Goal: Information Seeking & Learning: Learn about a topic

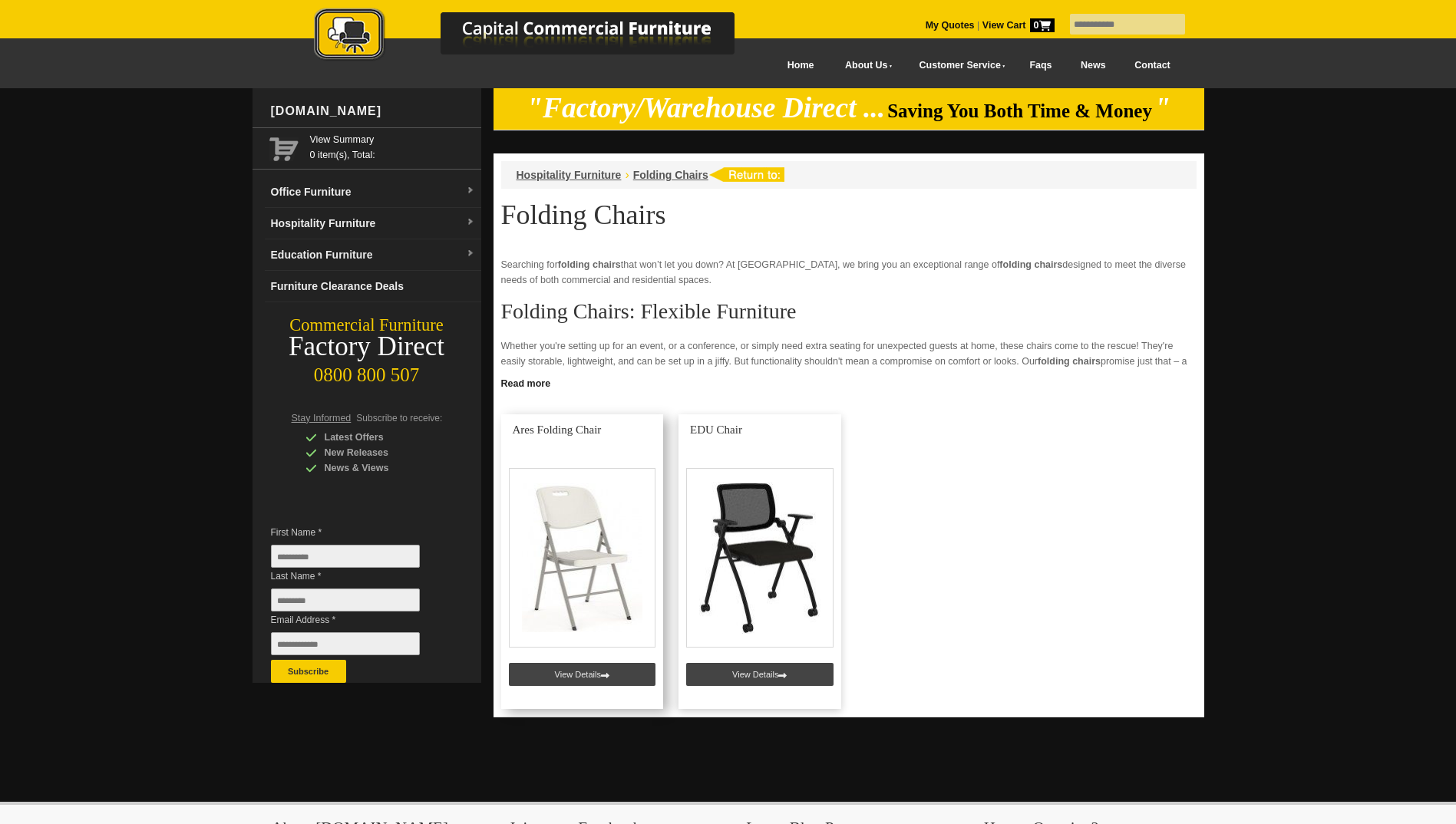
click at [588, 679] on link at bounding box center [582, 561] width 163 height 294
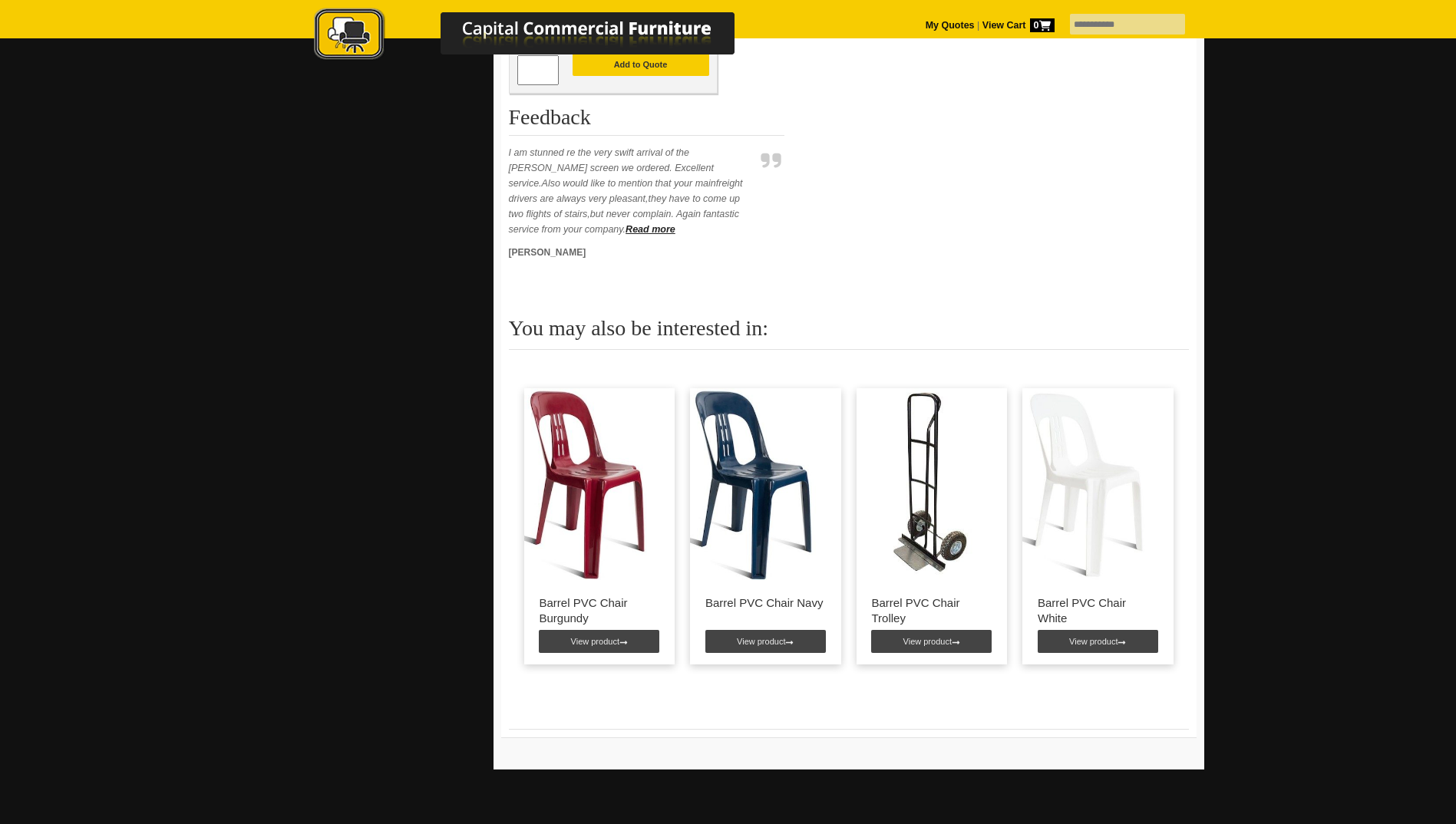
scroll to position [921, 0]
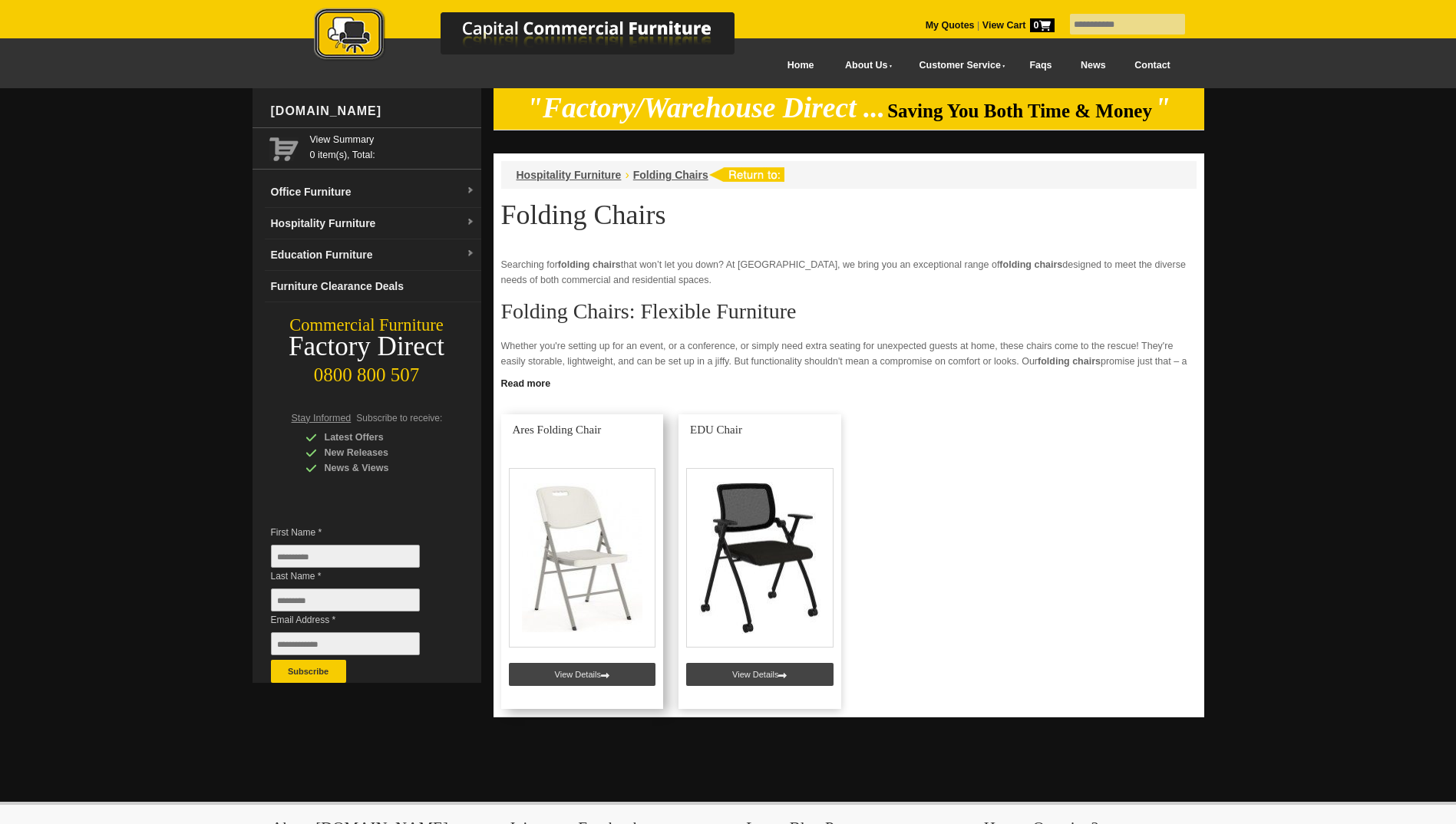
click at [588, 566] on link at bounding box center [582, 561] width 163 height 294
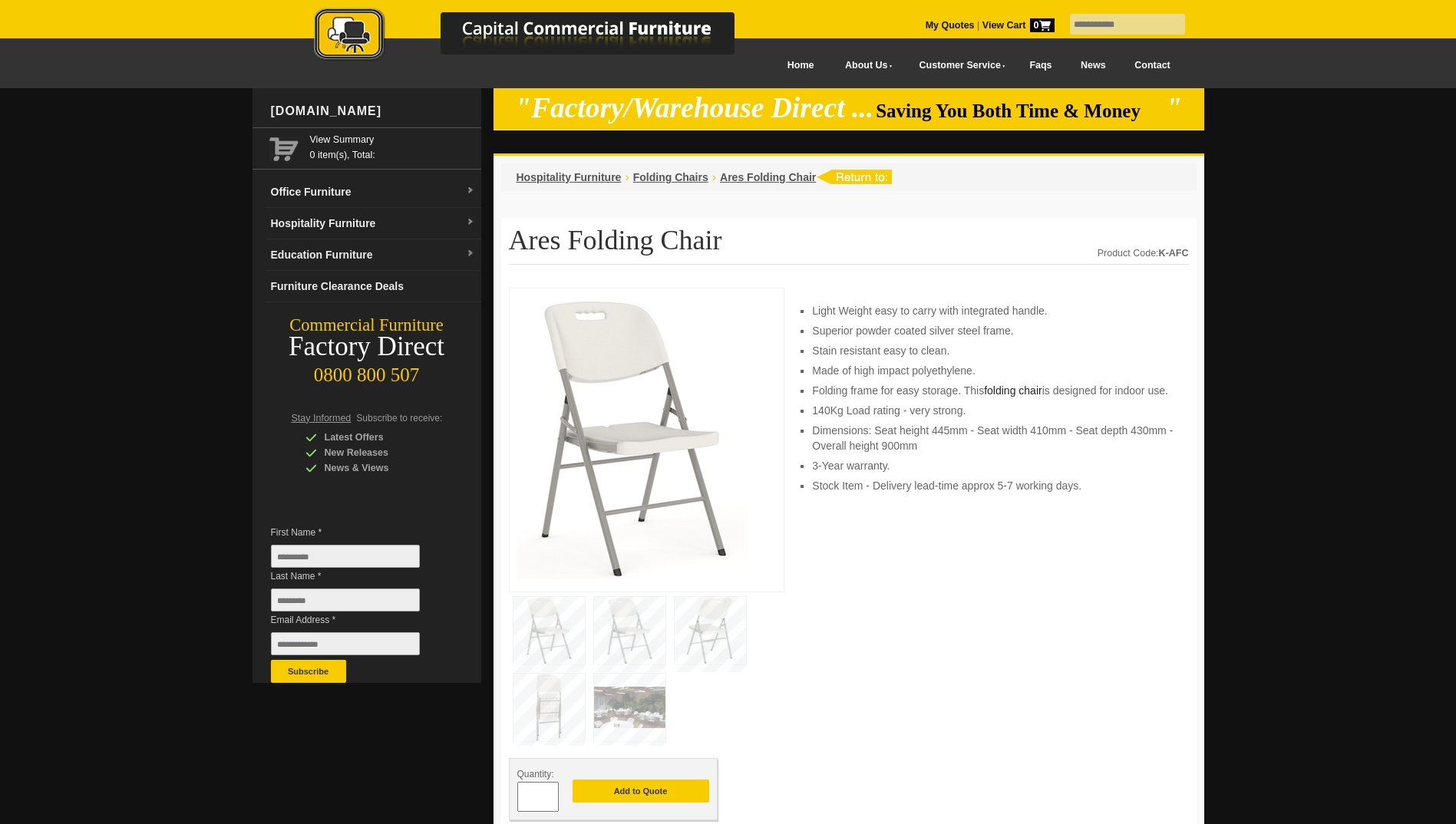
click at [633, 625] on img at bounding box center [630, 630] width 72 height 68
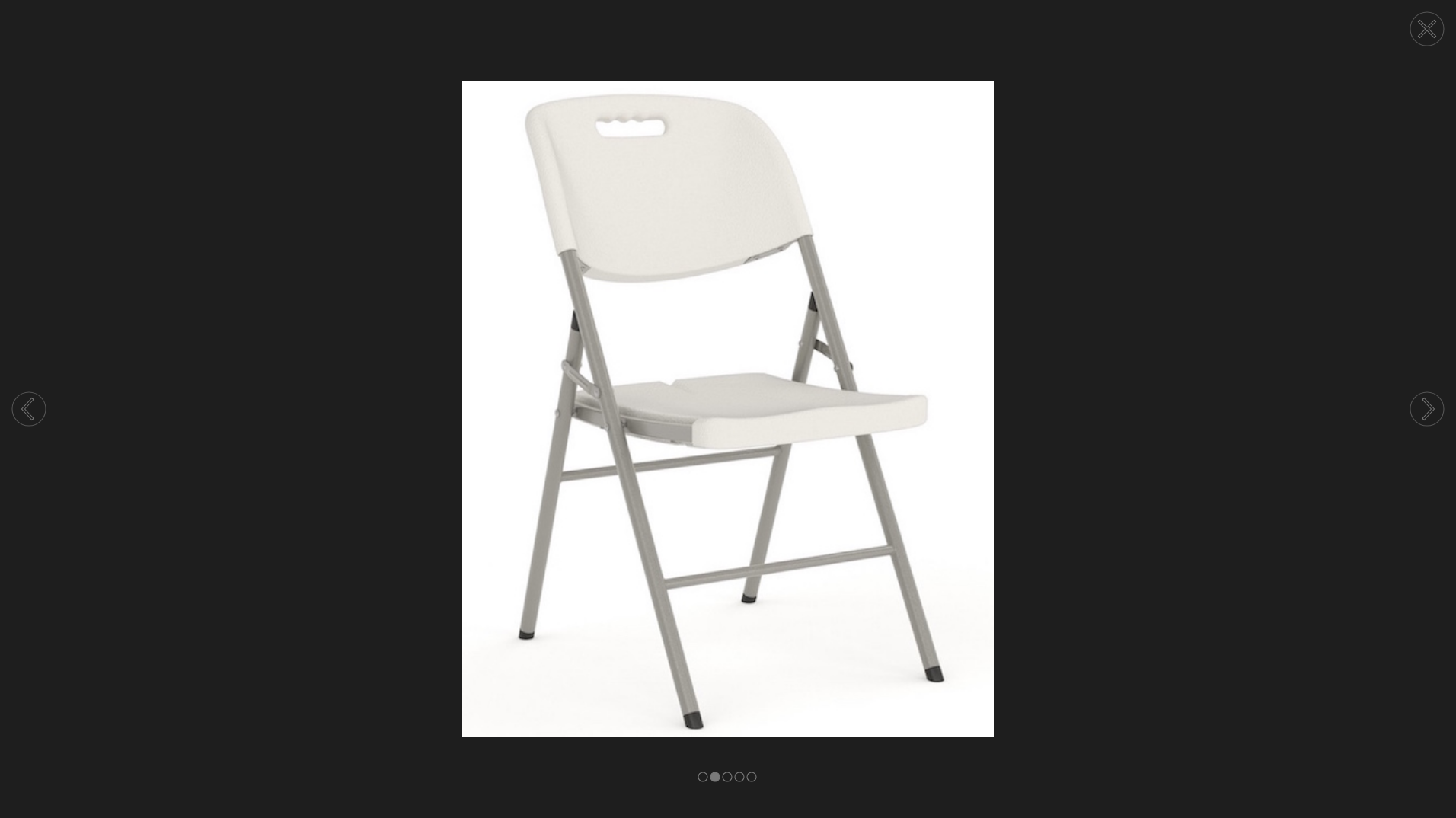
click at [1425, 406] on circle at bounding box center [1426, 409] width 34 height 34
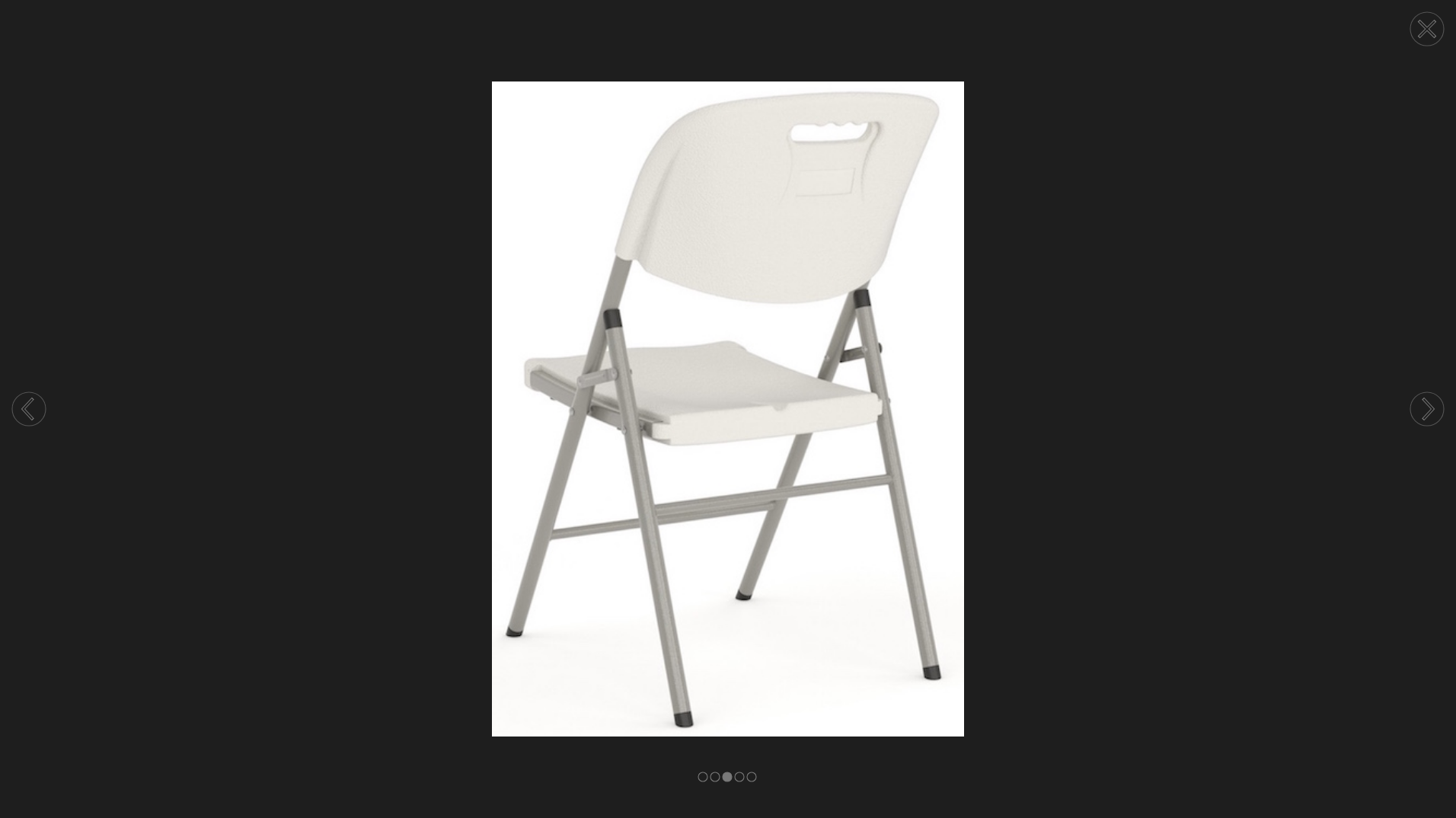
click at [1425, 406] on circle at bounding box center [1426, 409] width 34 height 34
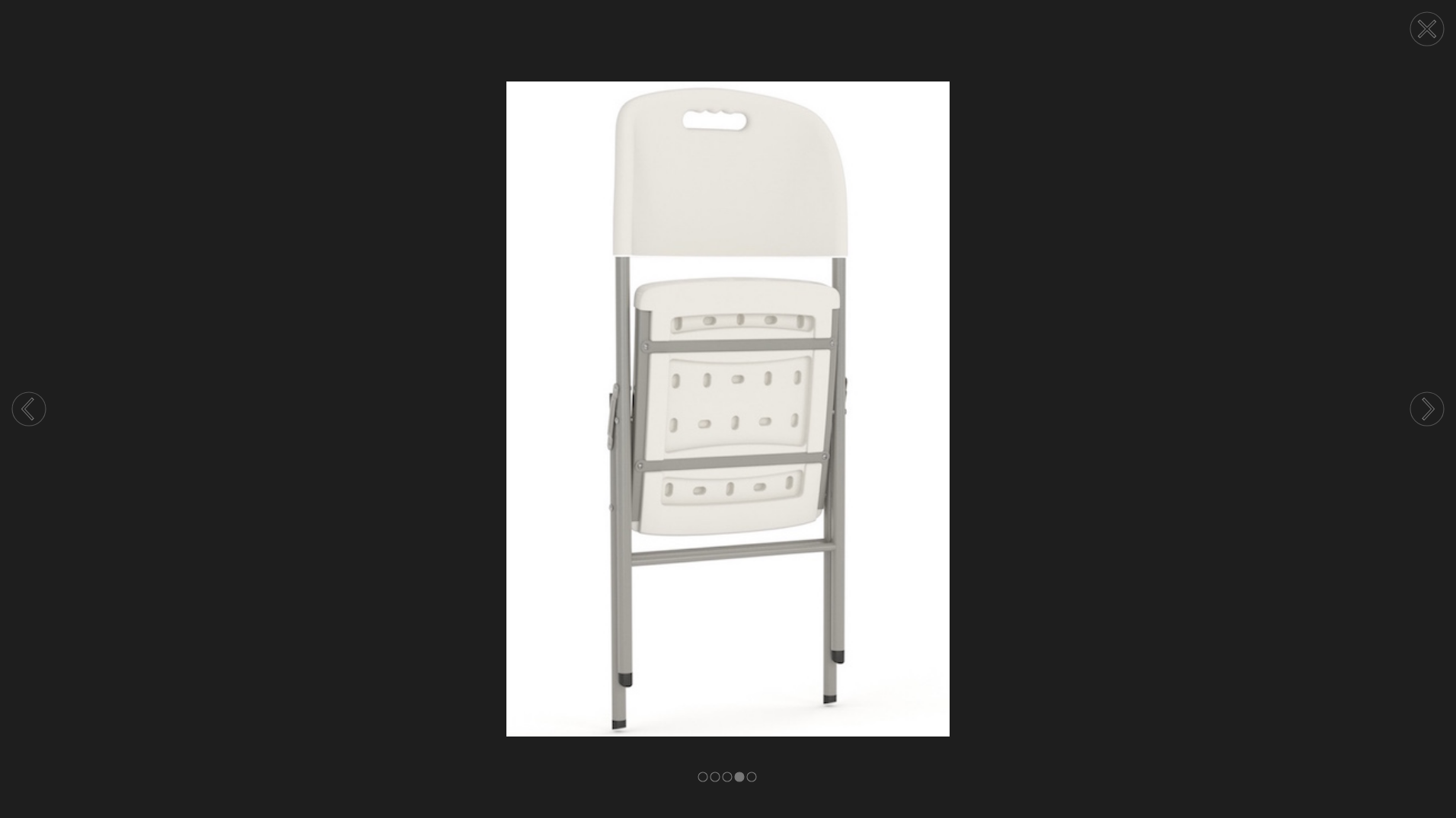
click at [1425, 406] on circle at bounding box center [1426, 409] width 34 height 34
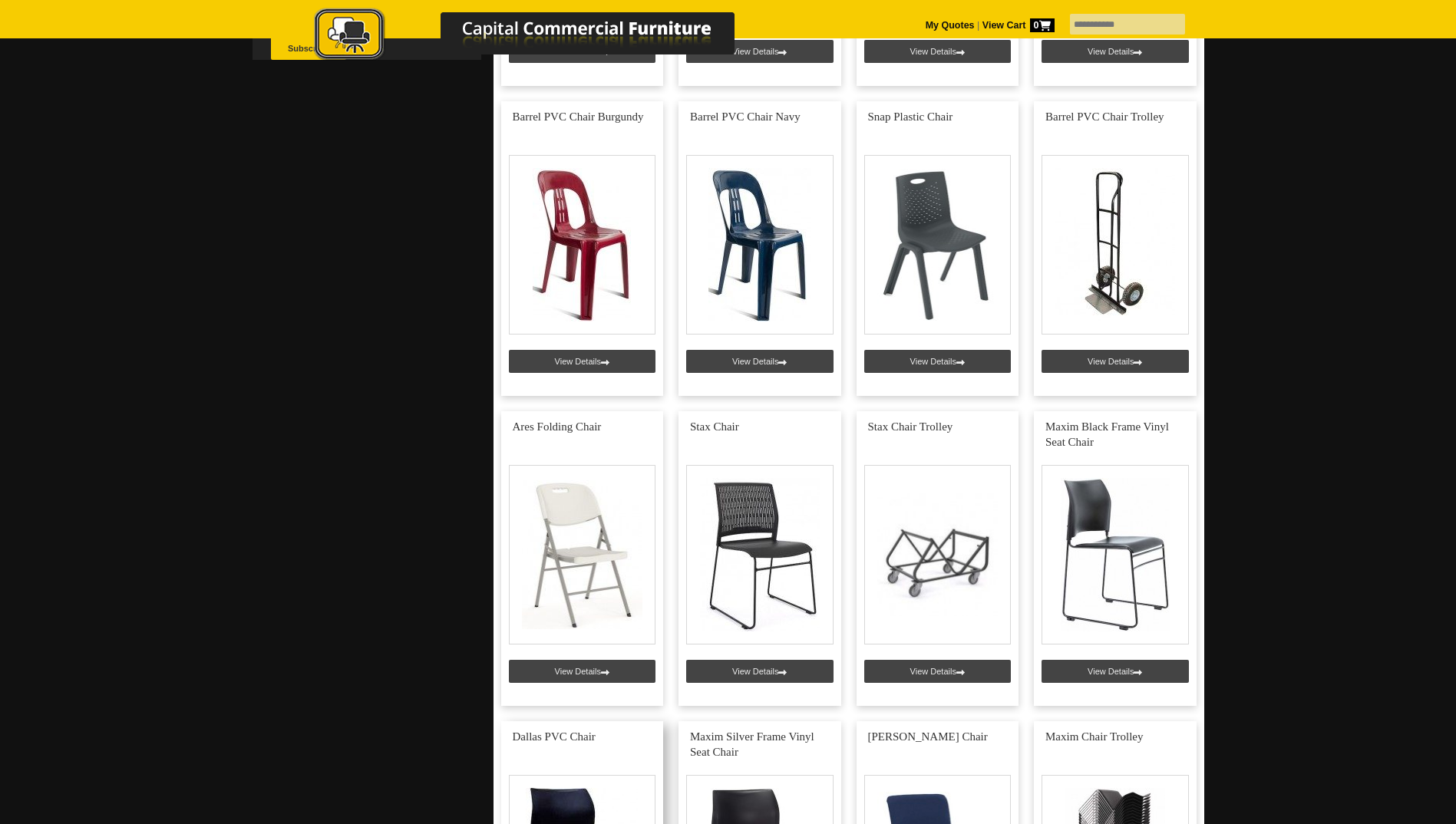
scroll to position [690, 0]
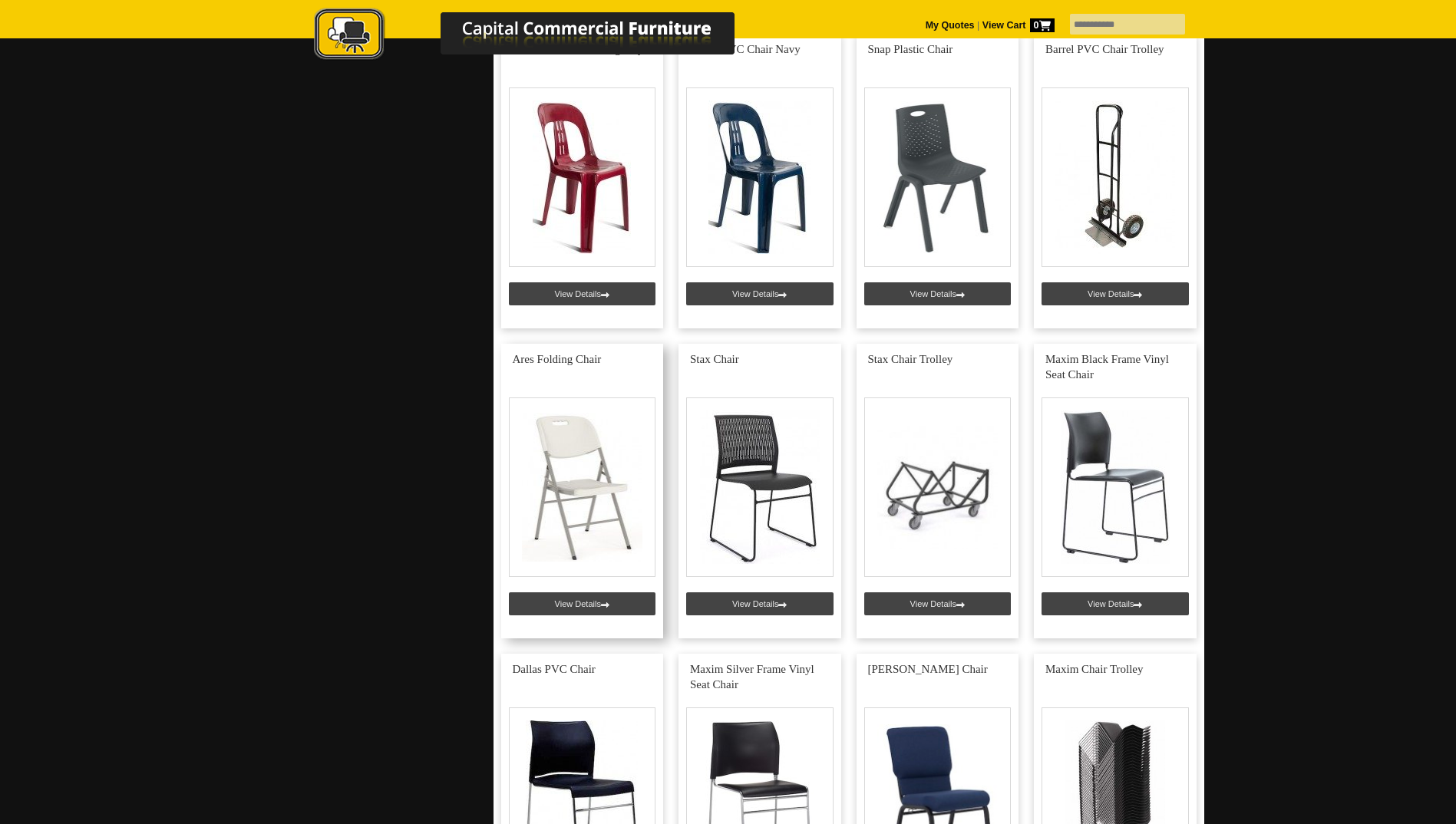
click at [574, 606] on link at bounding box center [582, 491] width 163 height 294
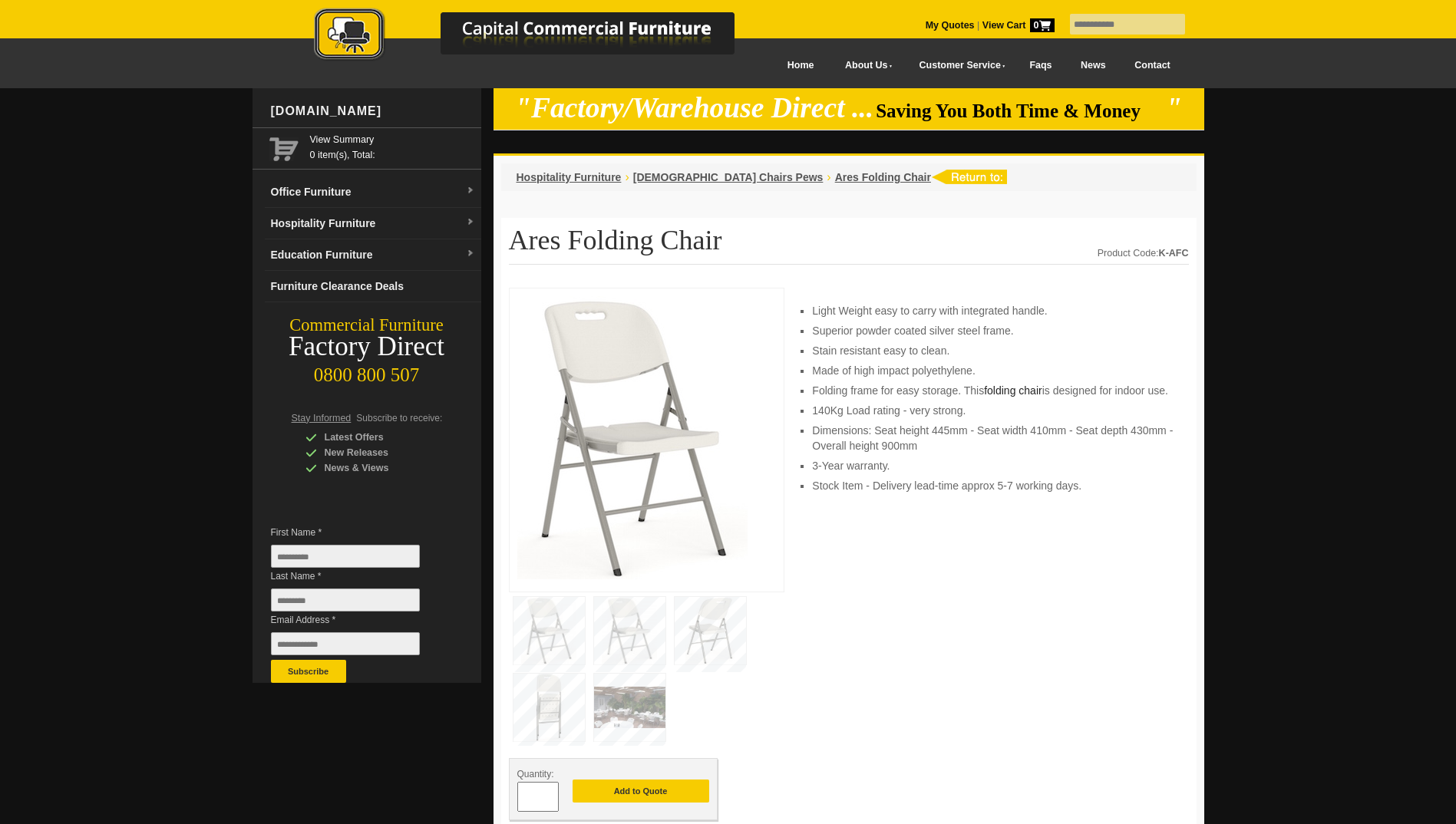
click at [614, 628] on img at bounding box center [630, 630] width 72 height 68
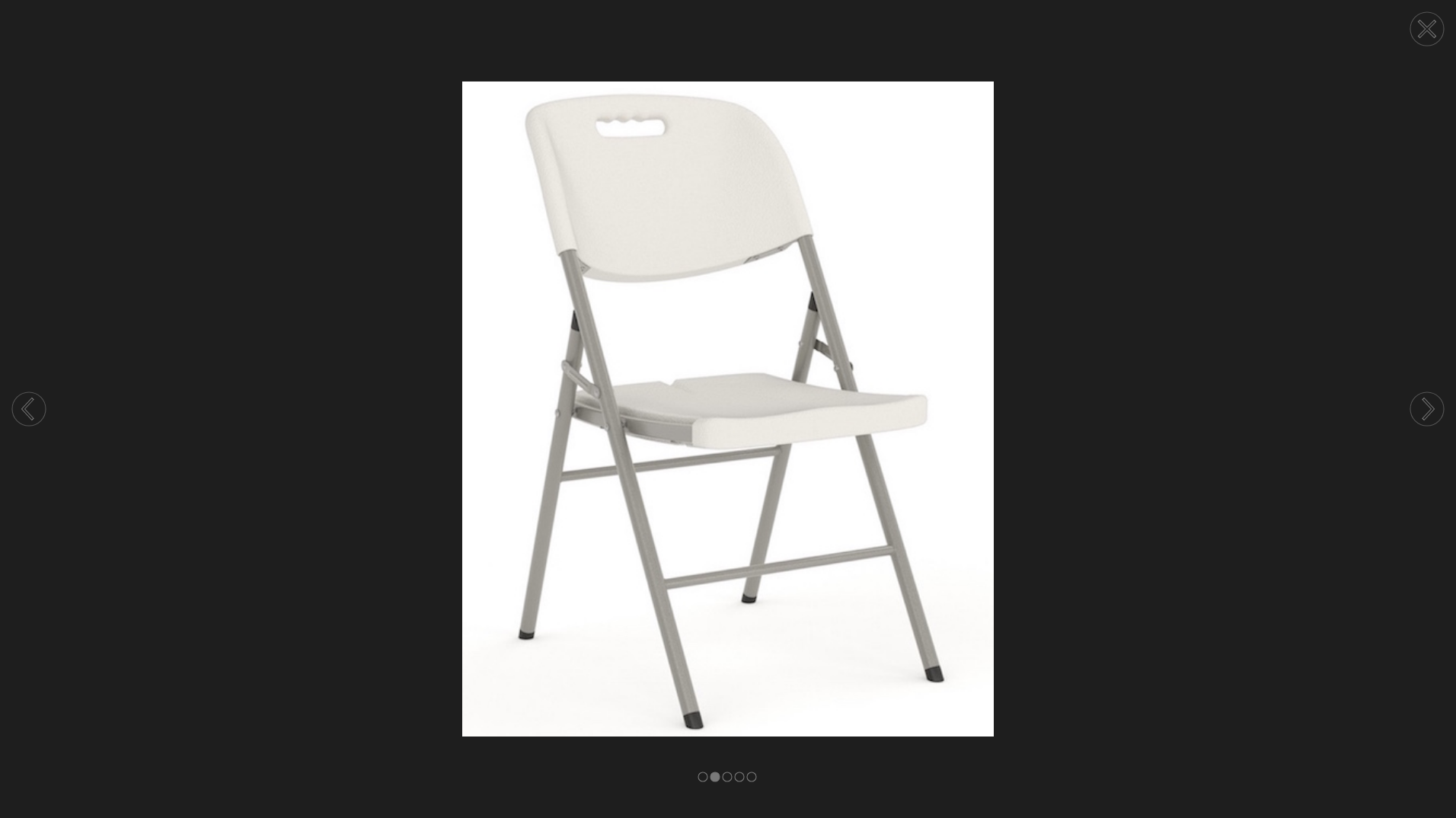
click at [1145, 436] on img at bounding box center [728, 408] width 1456 height 655
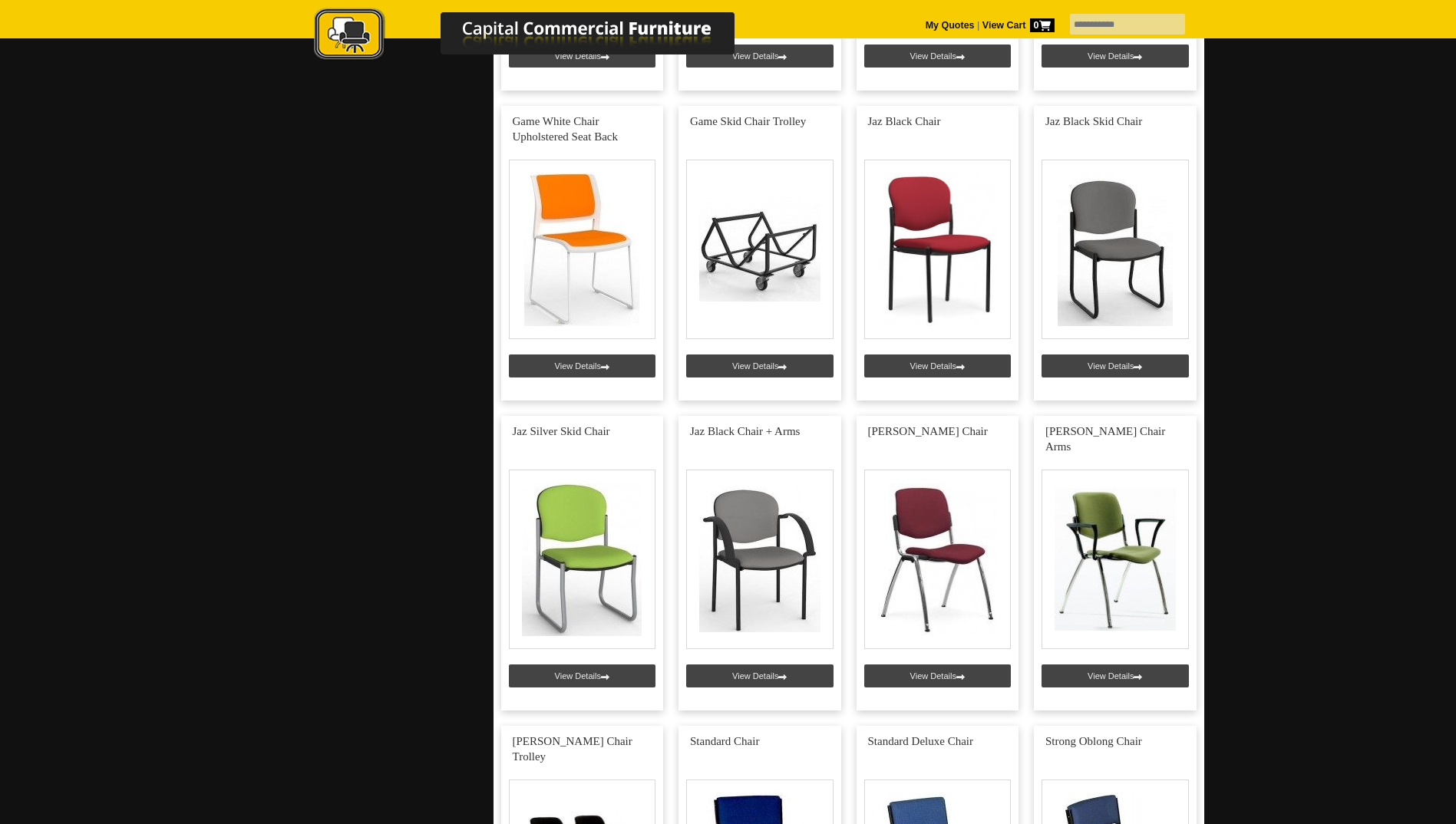
scroll to position [3145, 0]
